Goal: Task Accomplishment & Management: Use online tool/utility

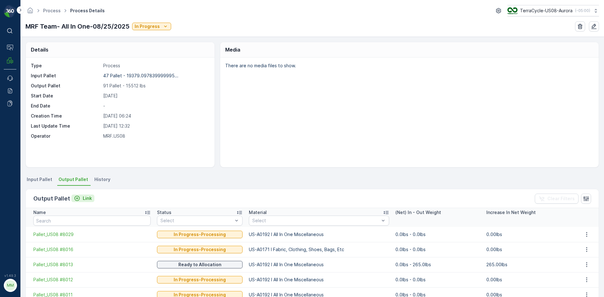
click at [85, 197] on p "Link" at bounding box center [87, 198] width 9 height 6
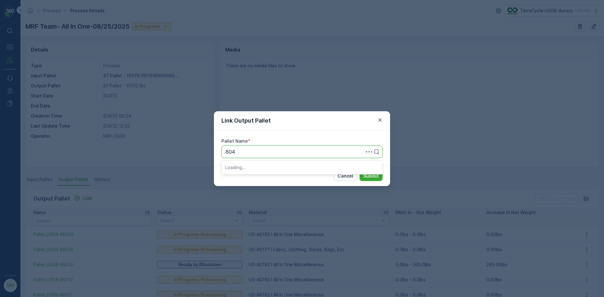
type input "8045"
click at [293, 165] on div "Pallet_US08 #8045" at bounding box center [301, 167] width 153 height 6
click at [371, 179] on p "Submit" at bounding box center [370, 176] width 15 height 6
